Goal: Navigation & Orientation: Find specific page/section

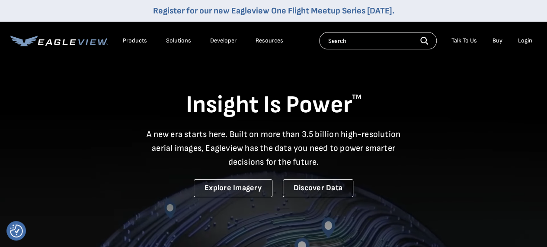
click at [268, 42] on div "Resources" at bounding box center [270, 41] width 28 height 8
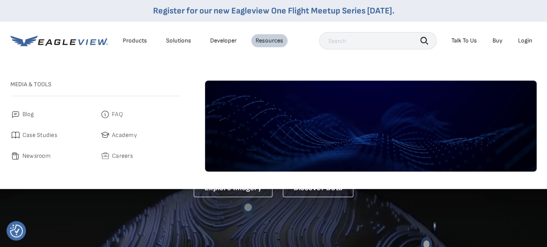
click at [114, 154] on span "Careers" at bounding box center [122, 156] width 21 height 10
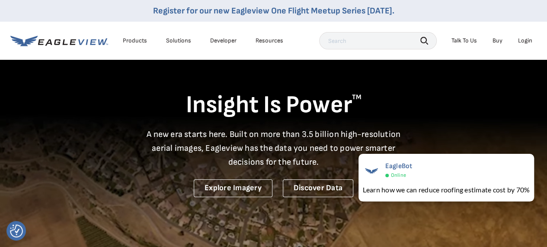
click at [525, 41] on div "Login" at bounding box center [525, 41] width 14 height 8
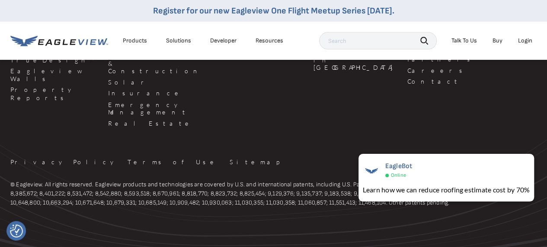
scroll to position [2362, 0]
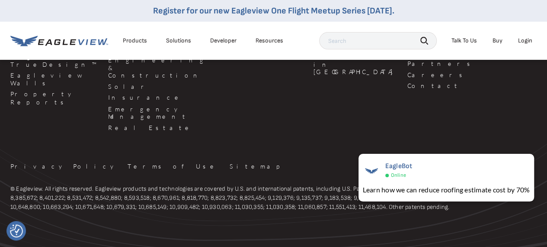
click at [408, 76] on div "Company Leadership Blog Podcast Newsroom Case Studies Partners Careers Contact" at bounding box center [451, 56] width 87 height 156
click at [408, 75] on div "Company Leadership Blog Podcast Newsroom Case Studies Partners Careers Contact" at bounding box center [451, 56] width 87 height 156
click at [408, 71] on link "Careers" at bounding box center [451, 75] width 87 height 8
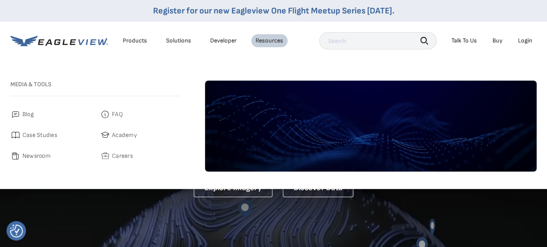
click at [121, 151] on span "Careers" at bounding box center [122, 156] width 21 height 10
